Goal: Transaction & Acquisition: Subscribe to service/newsletter

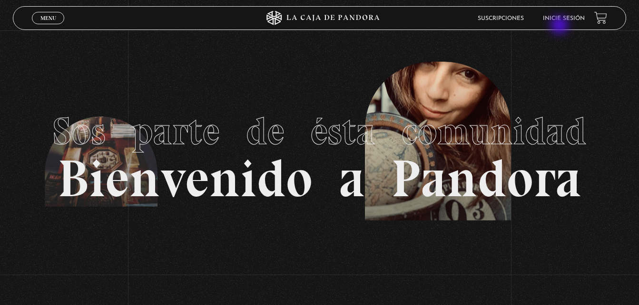
click at [560, 26] on header "Menu Cerrar Suscripciones Inicie sesión" at bounding box center [319, 18] width 613 height 24
click at [559, 17] on link "Inicie sesión" at bounding box center [564, 19] width 42 height 6
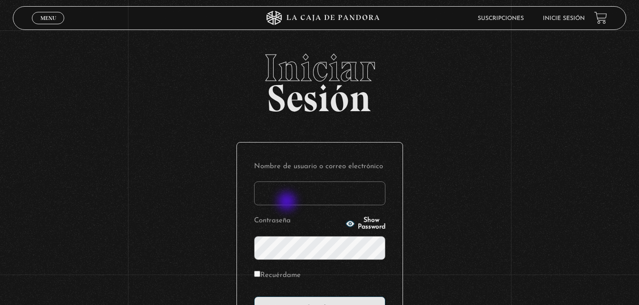
click at [288, 203] on input "Nombre de usuario o correo electrónico" at bounding box center [319, 194] width 131 height 24
type input "alecc2112@yahoo.es"
click at [358, 226] on span "Show Password" at bounding box center [372, 223] width 28 height 13
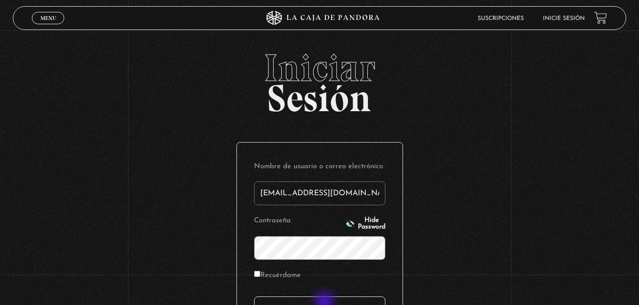
click at [325, 303] on input "Acceder" at bounding box center [319, 309] width 131 height 24
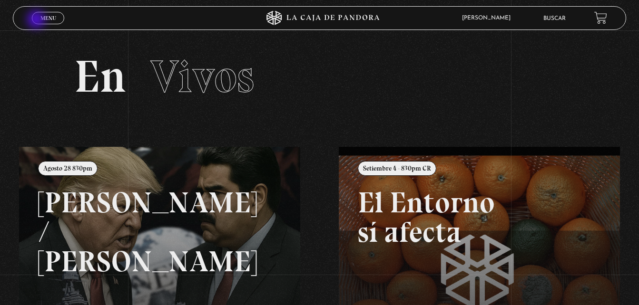
click at [38, 20] on link "Menu Cerrar" at bounding box center [48, 18] width 32 height 12
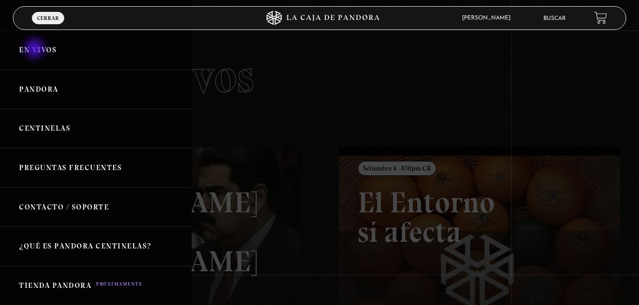
click at [36, 49] on link "En vivos" at bounding box center [96, 49] width 192 height 39
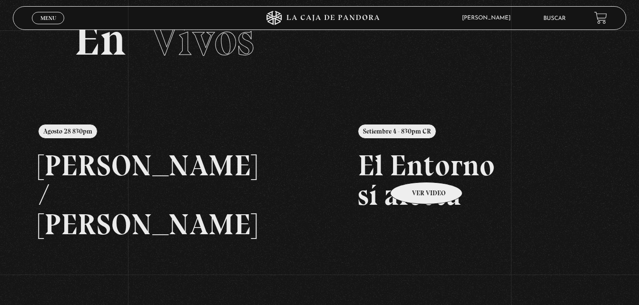
scroll to position [48, 0]
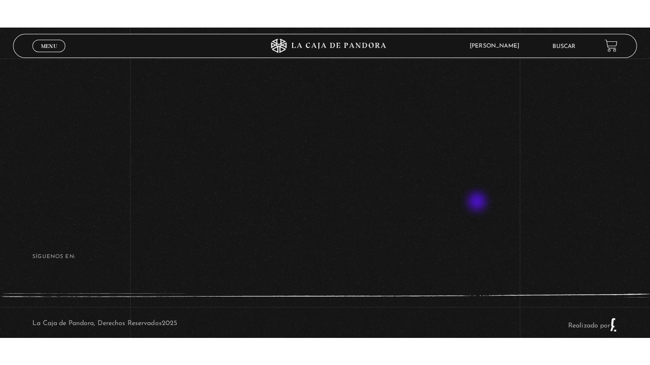
scroll to position [164, 0]
